Goal: Information Seeking & Learning: Learn about a topic

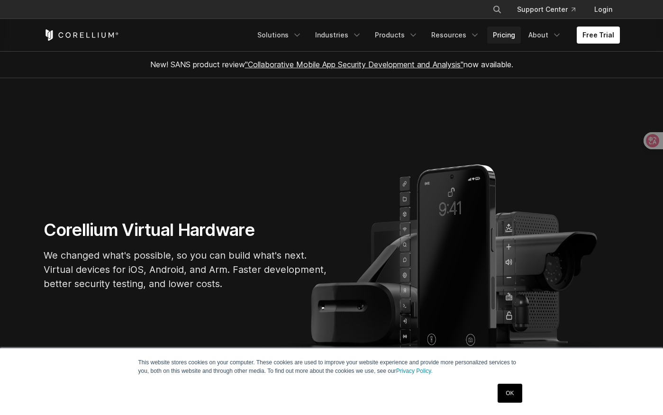
click at [508, 35] on link "Pricing" at bounding box center [505, 35] width 34 height 17
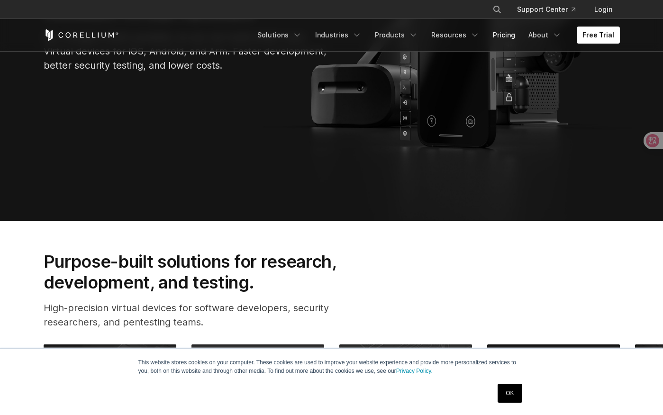
scroll to position [332, 0]
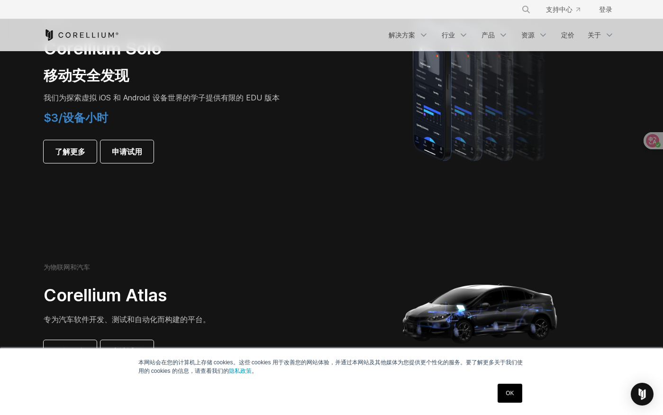
scroll to position [562, 0]
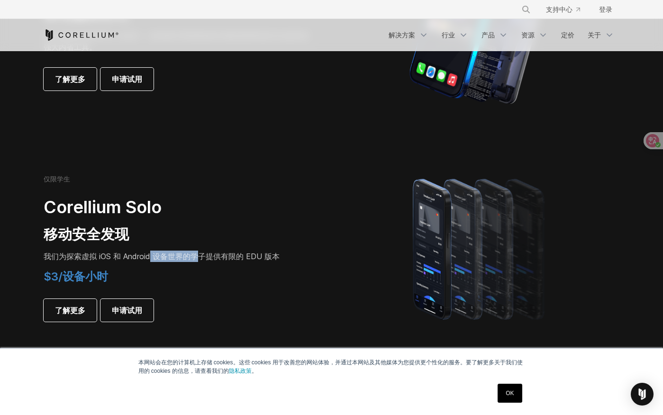
drag, startPoint x: 149, startPoint y: 257, endPoint x: 229, endPoint y: 258, distance: 80.1
click at [229, 258] on span "我们为探索虚拟 iOS 和 Android 设备世界的学子提供有限的 EDU 版本" at bounding box center [162, 256] width 236 height 9
drag, startPoint x: 229, startPoint y: 258, endPoint x: 117, endPoint y: 263, distance: 112.5
click at [116, 263] on div "仅限学生 Corellium Solo 移动安全发现 我们为探索虚拟 iOS 和 Android 设备世界的学子提供有限的 EDU 版本 $3/设备小时 了解…" at bounding box center [177, 248] width 266 height 147
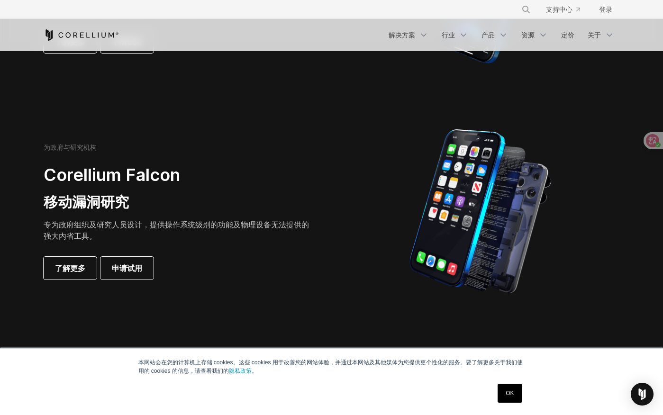
scroll to position [373, 0]
